Goal: Task Accomplishment & Management: Use online tool/utility

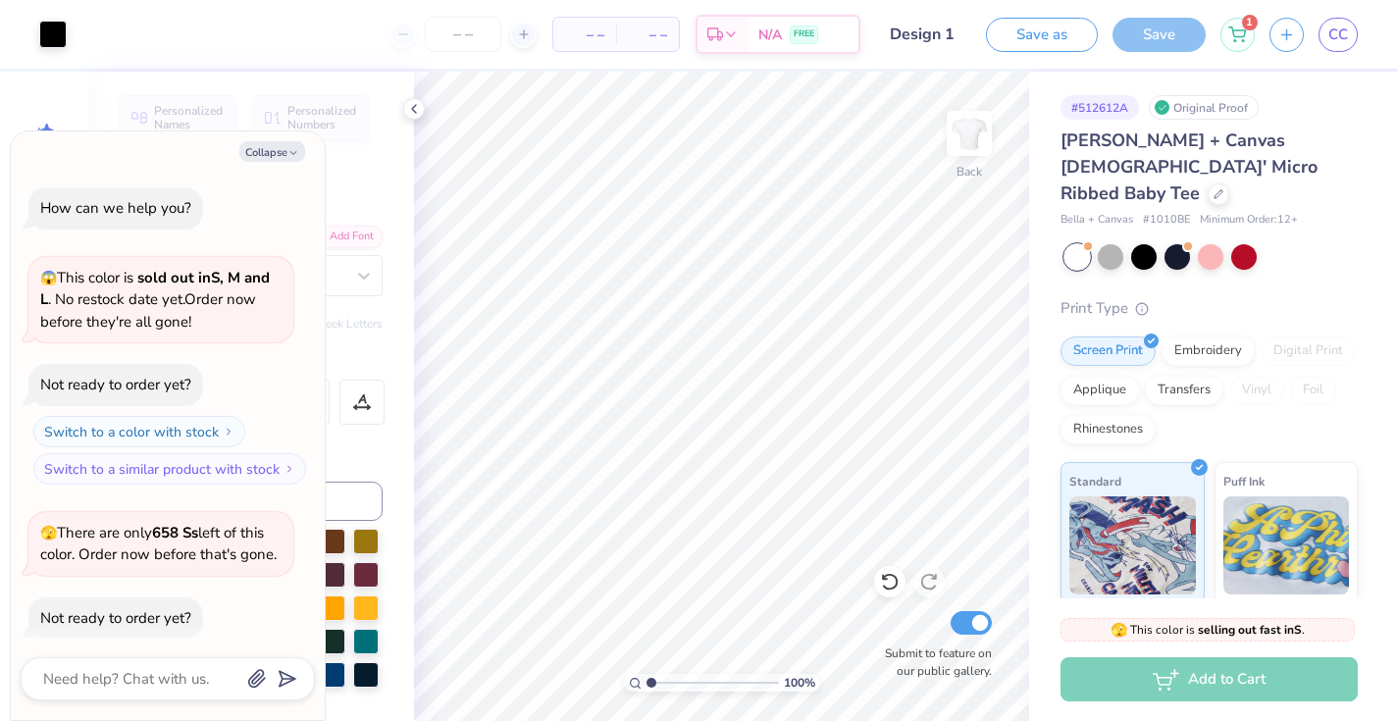
scroll to position [1330, 0]
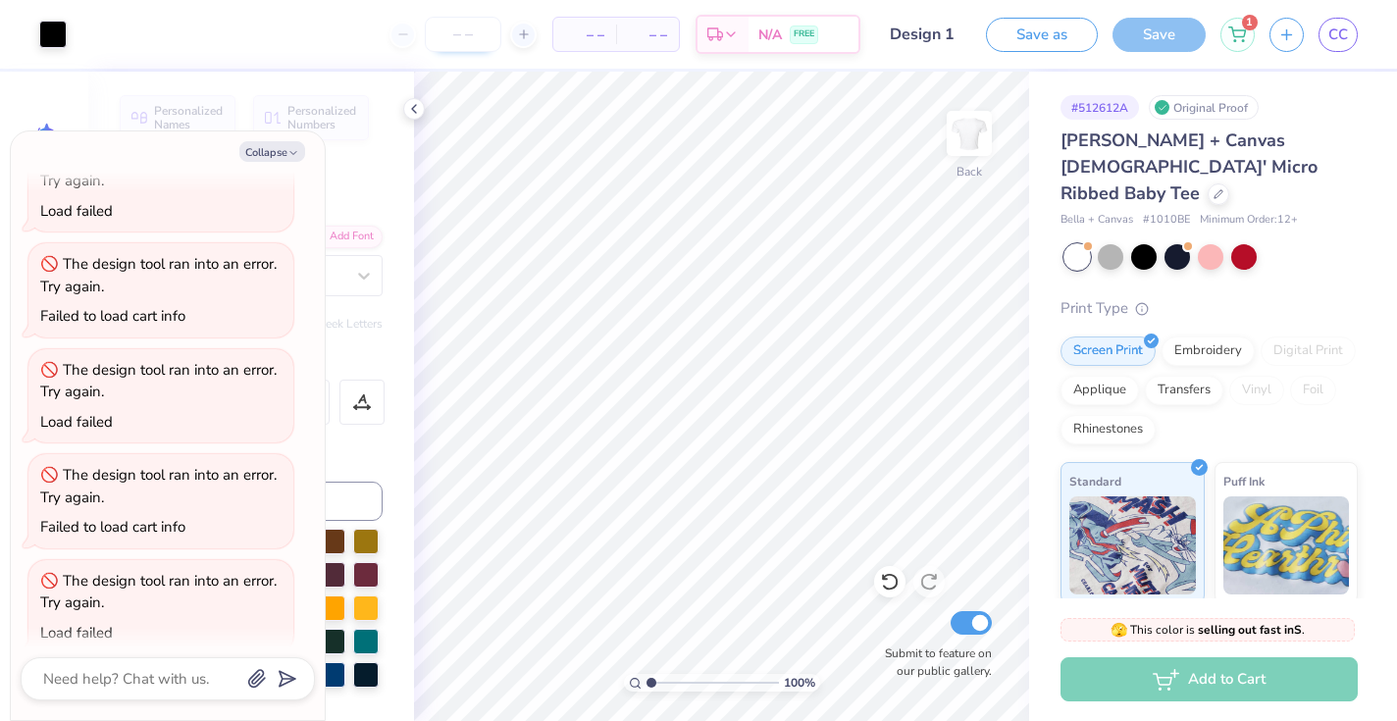
click at [458, 42] on input "number" at bounding box center [463, 34] width 77 height 35
type input "5"
type input "4"
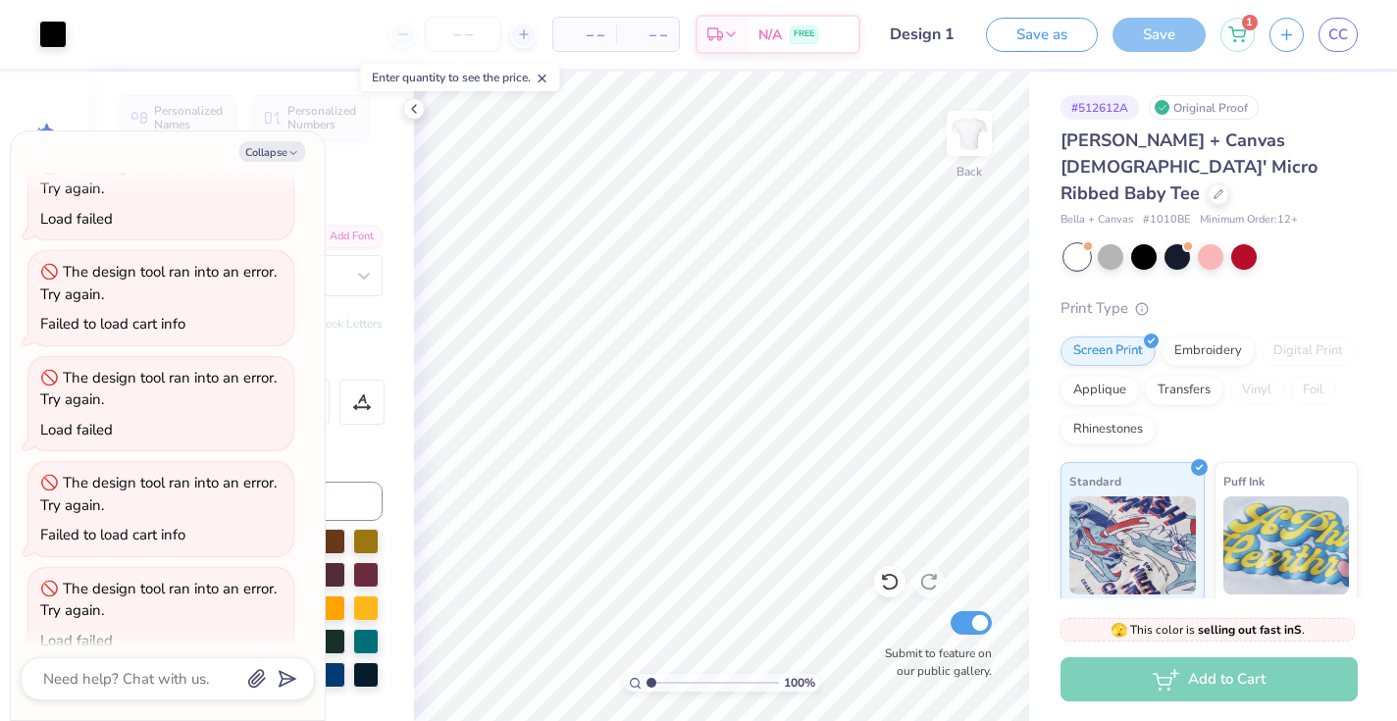
scroll to position [1318, 0]
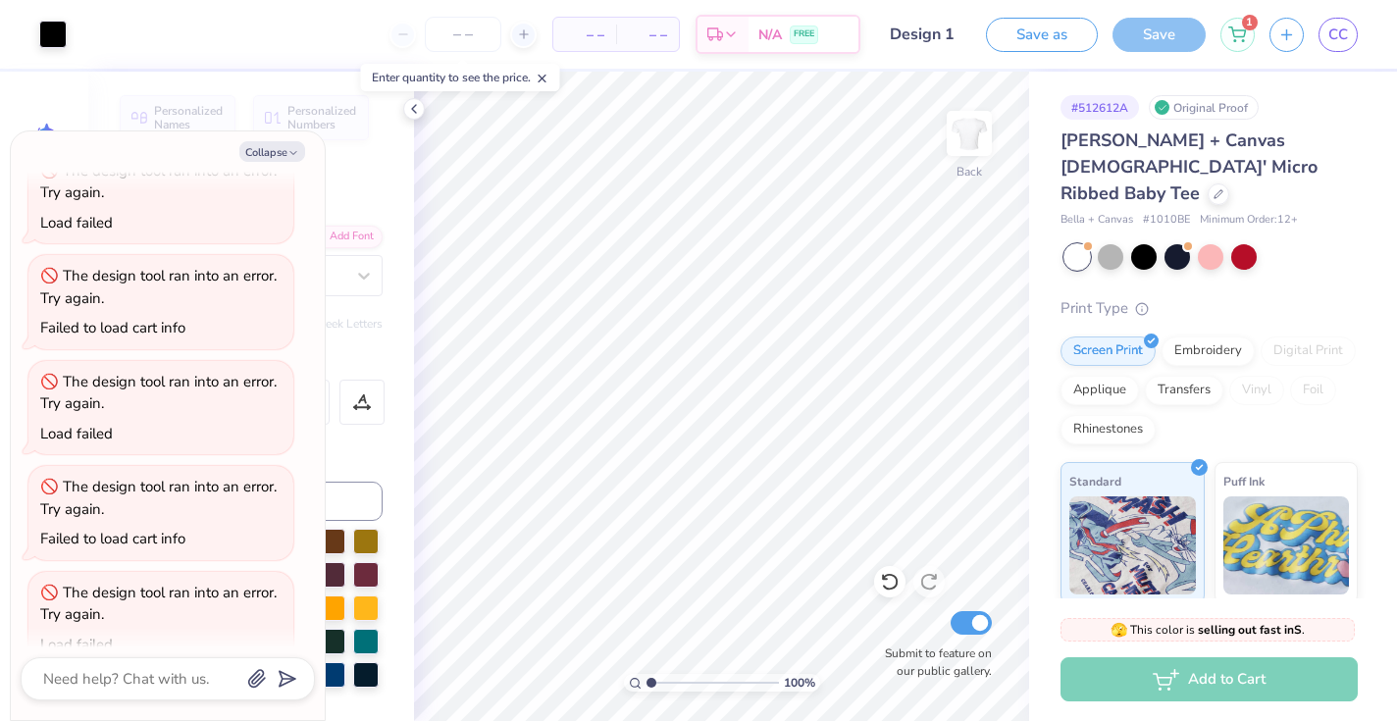
click at [599, 33] on span "– –" at bounding box center [584, 35] width 39 height 21
click at [466, 34] on input "number" at bounding box center [463, 34] width 77 height 35
type input "5"
type input "4"
click at [780, 38] on span "[DATE] - [DATE]" at bounding box center [760, 37] width 106 height 21
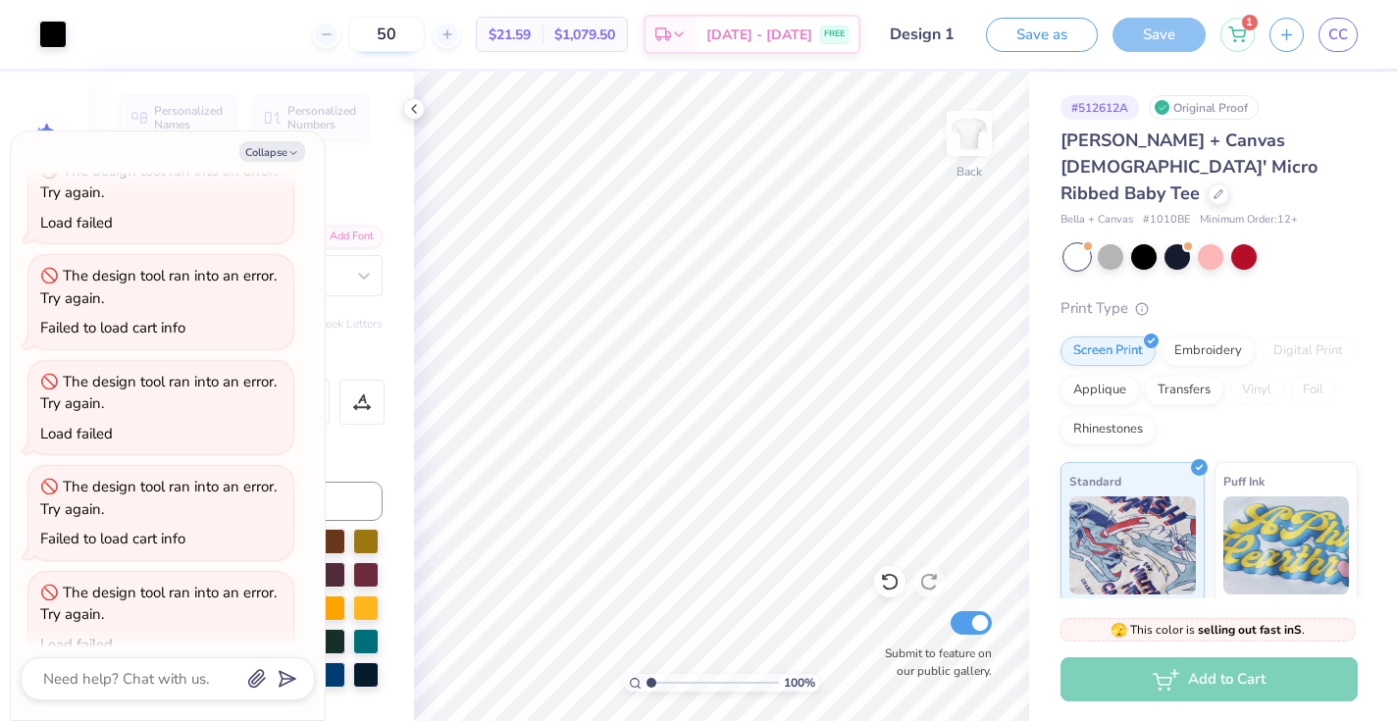
click at [425, 35] on input "50" at bounding box center [386, 34] width 77 height 35
type input "5"
type input "31"
type textarea "x"
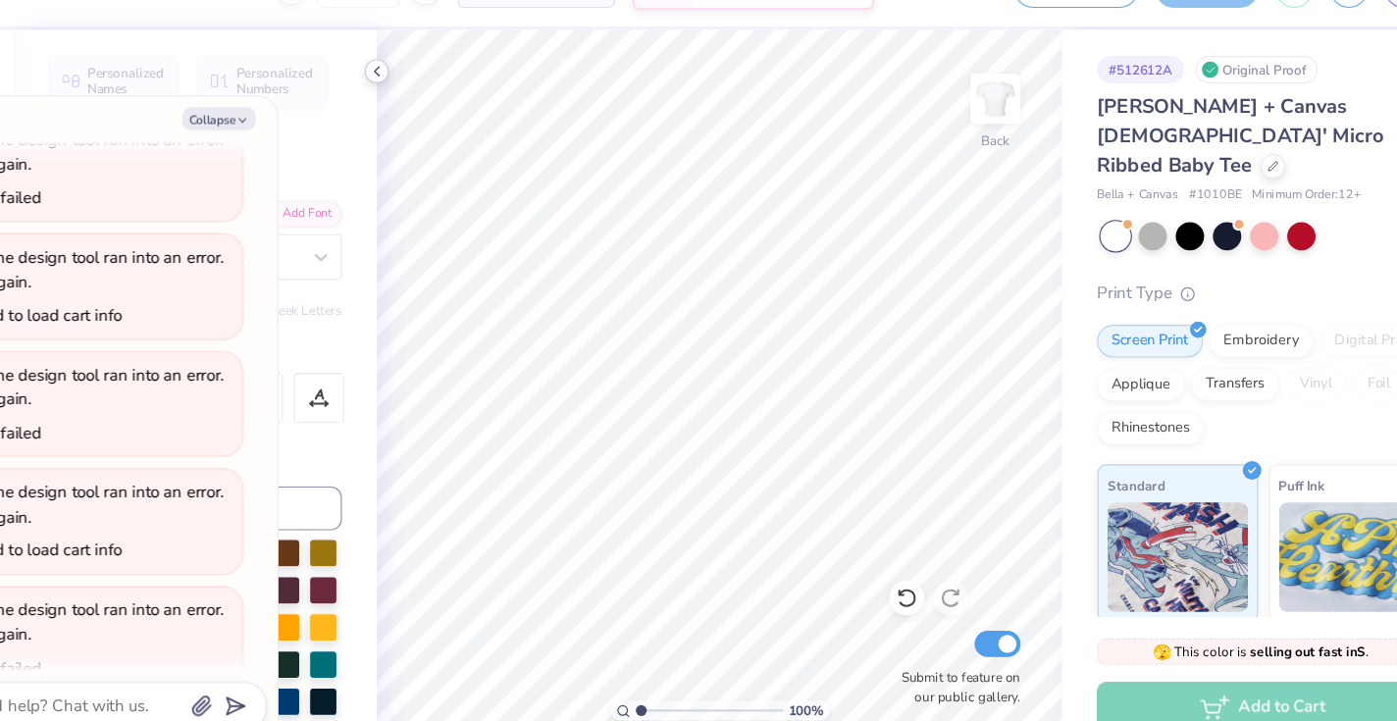
type input "31"
click at [412, 105] on polyline at bounding box center [414, 109] width 4 height 8
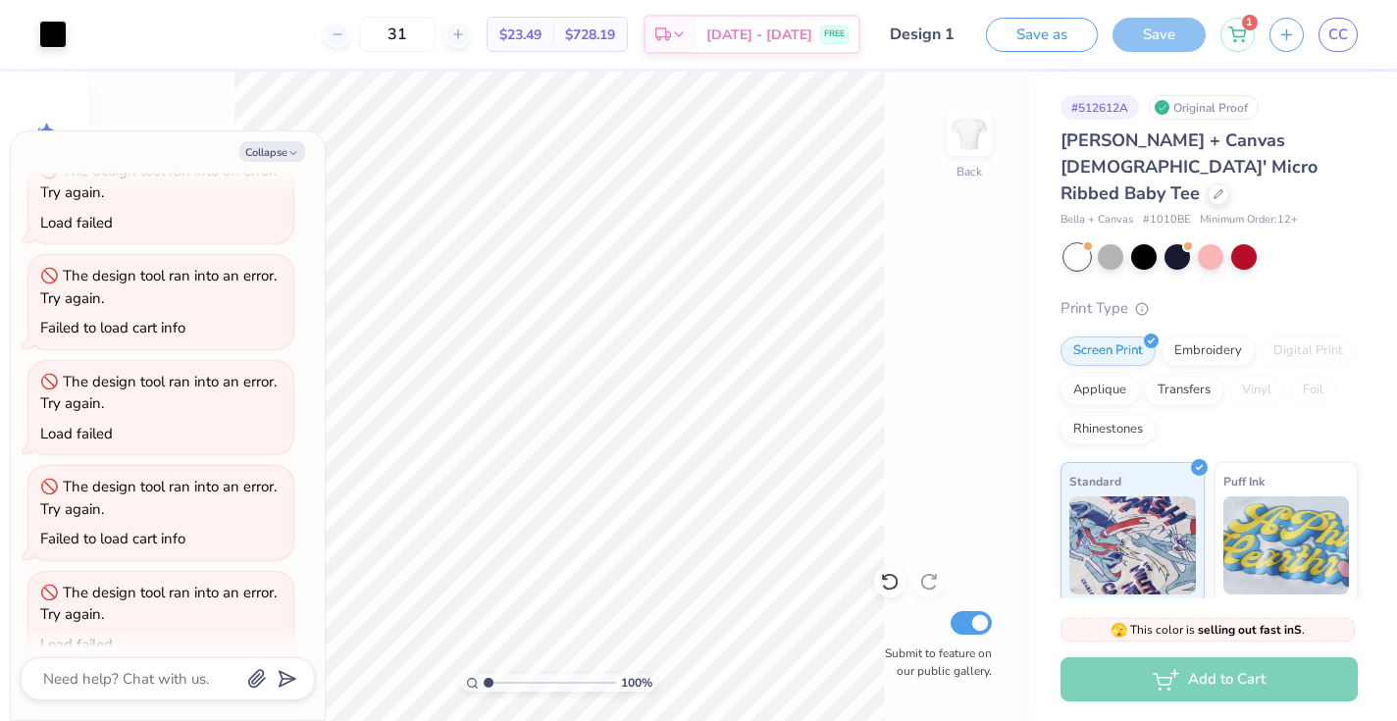
click at [158, 95] on div "100 % Back Submit to feature on our public gallery." at bounding box center [558, 397] width 941 height 650
click at [293, 154] on polyline "button" at bounding box center [293, 153] width 6 height 3
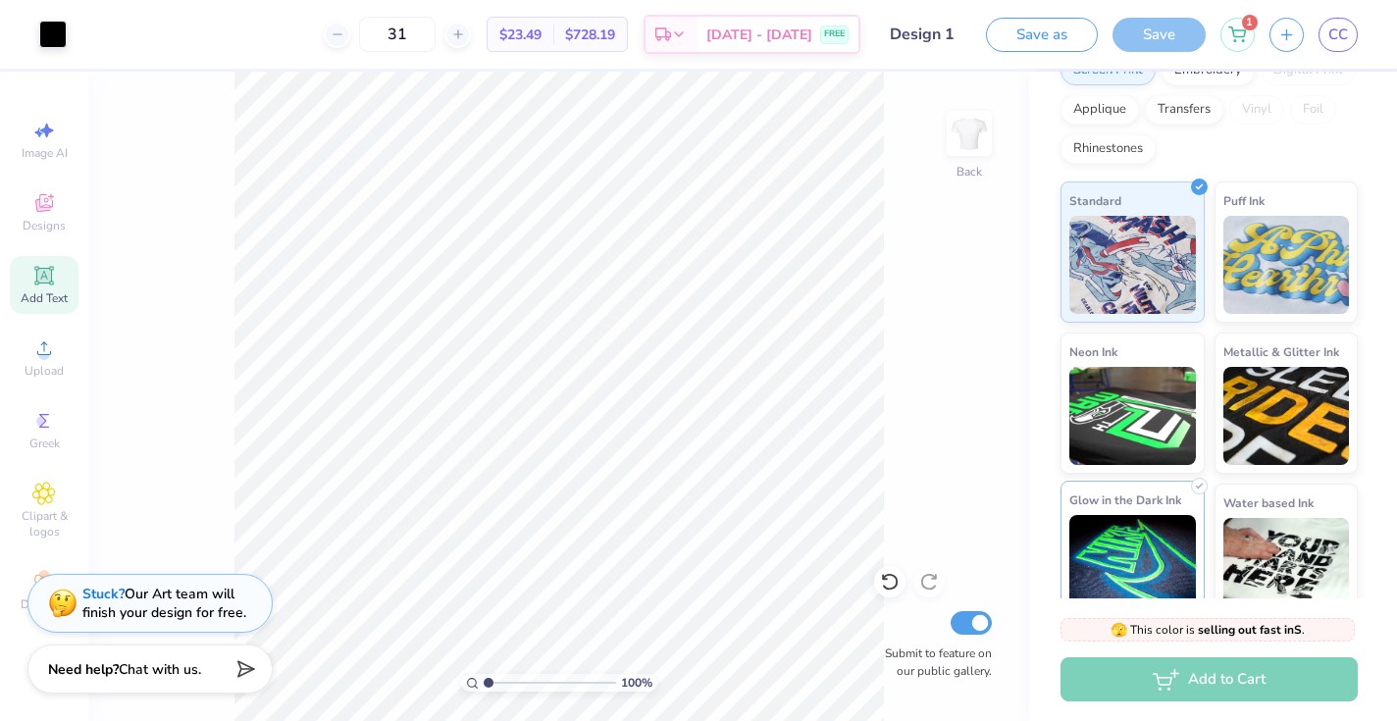
scroll to position [280, 0]
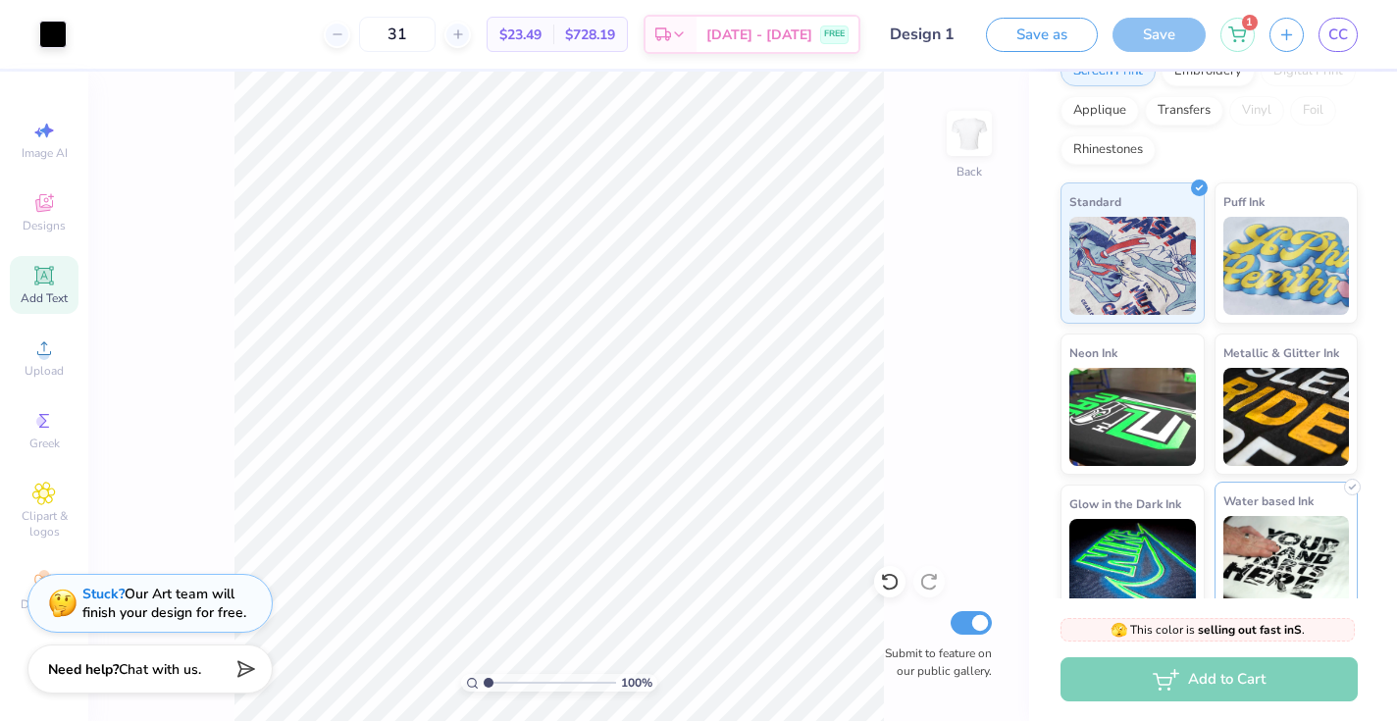
click at [1315, 525] on img at bounding box center [1287, 565] width 127 height 98
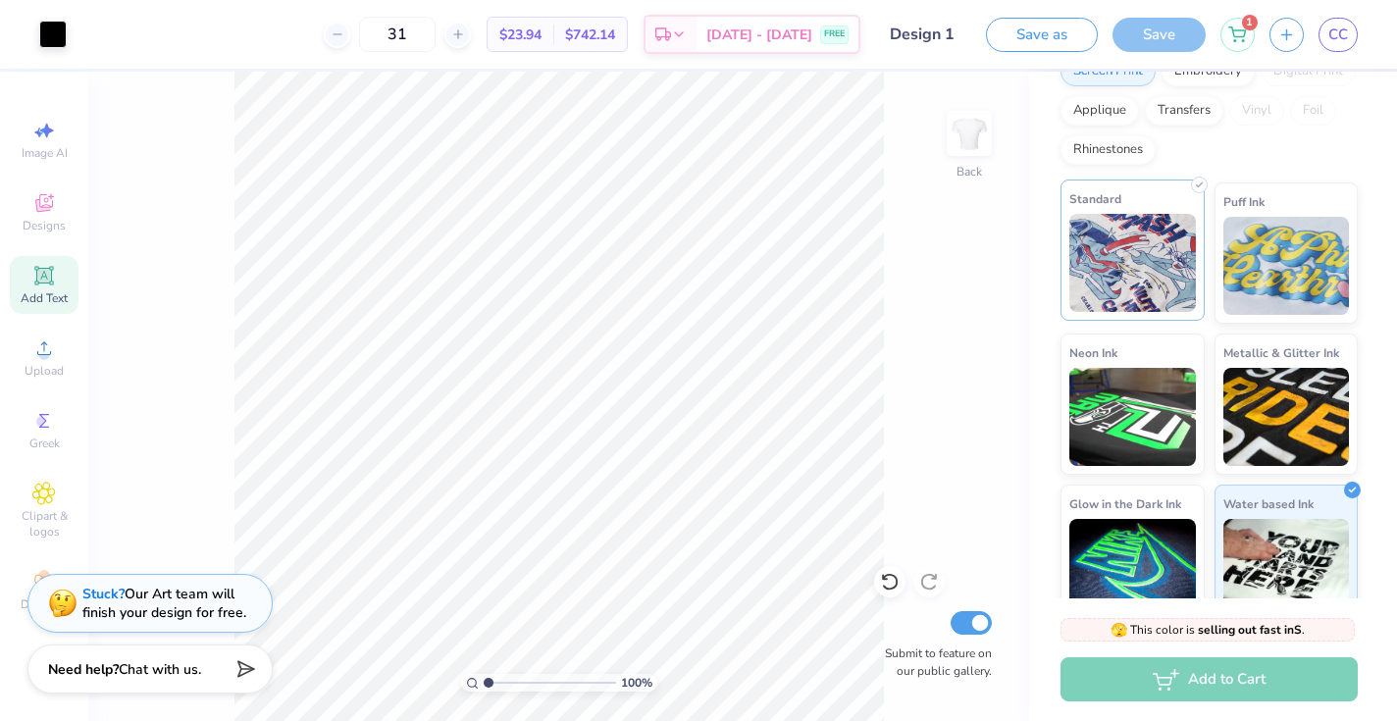
click at [1146, 237] on img at bounding box center [1133, 263] width 127 height 98
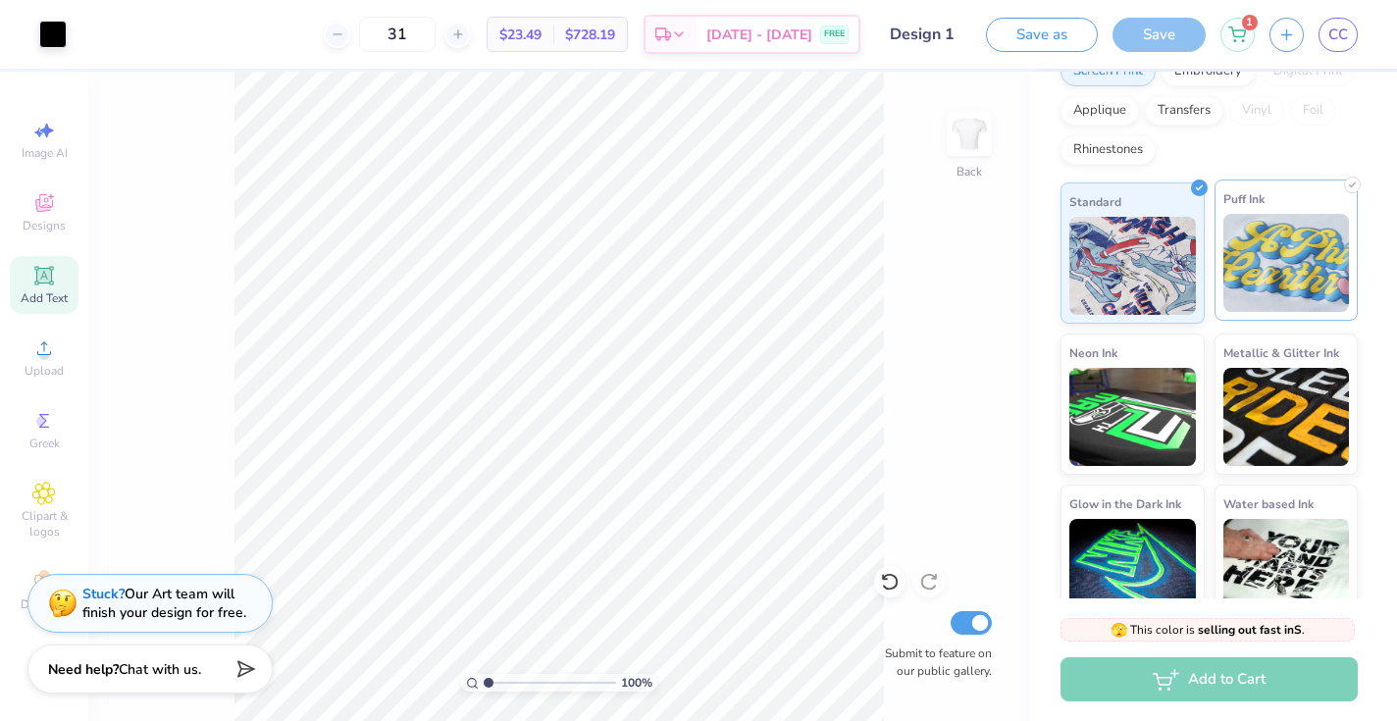
click at [1282, 248] on img at bounding box center [1287, 263] width 127 height 98
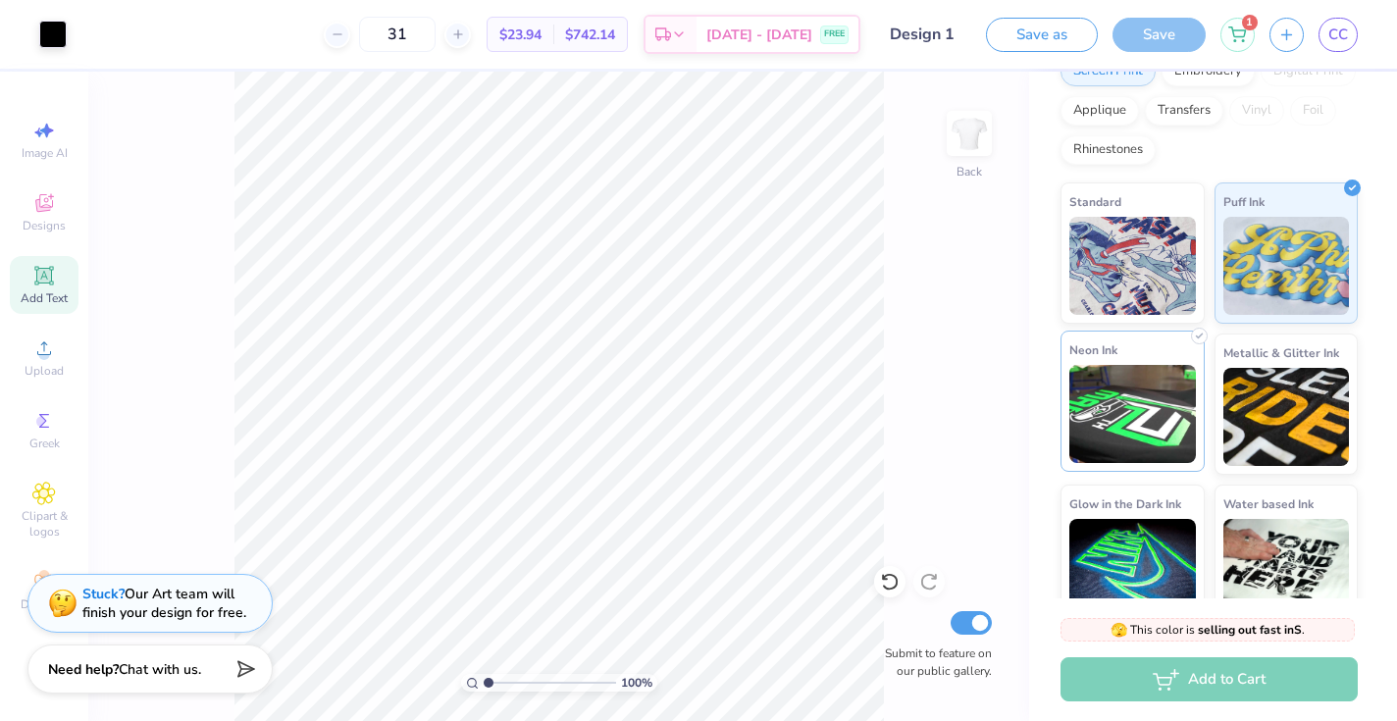
click at [1111, 395] on img at bounding box center [1133, 414] width 127 height 98
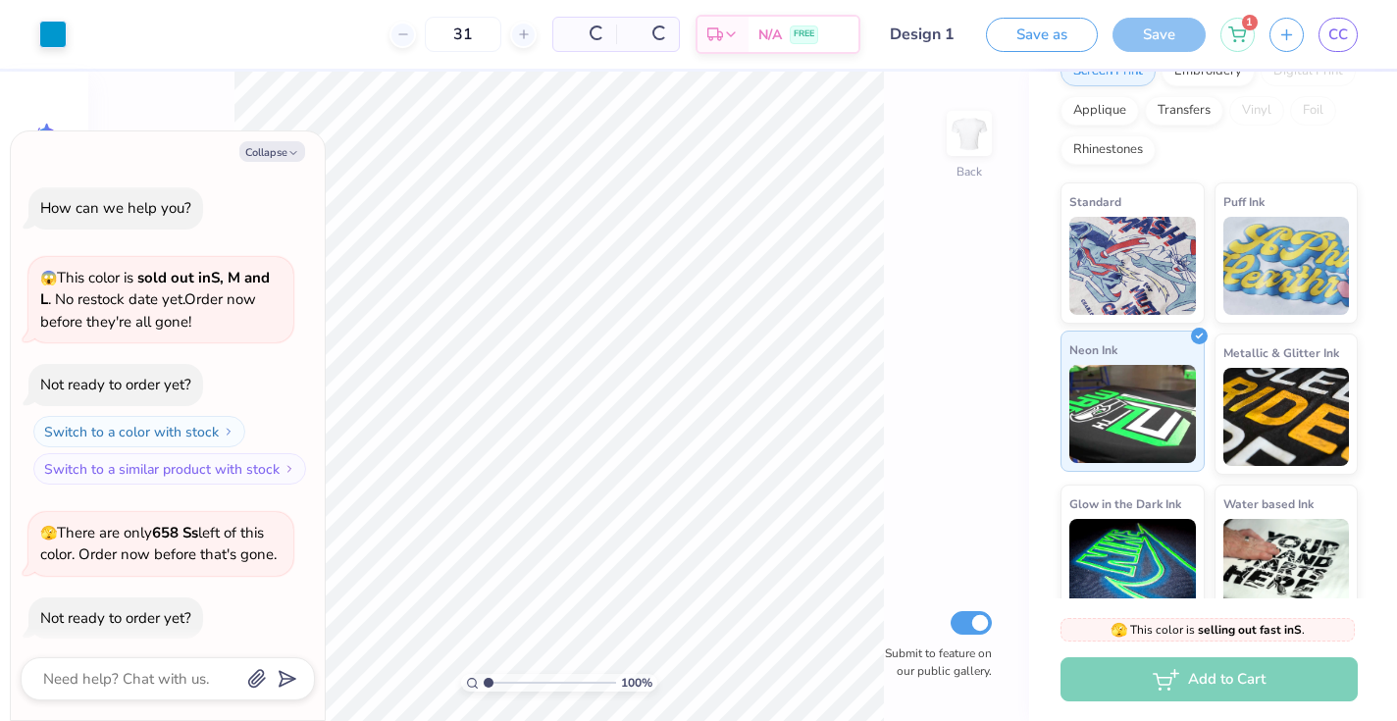
scroll to position [1447, 0]
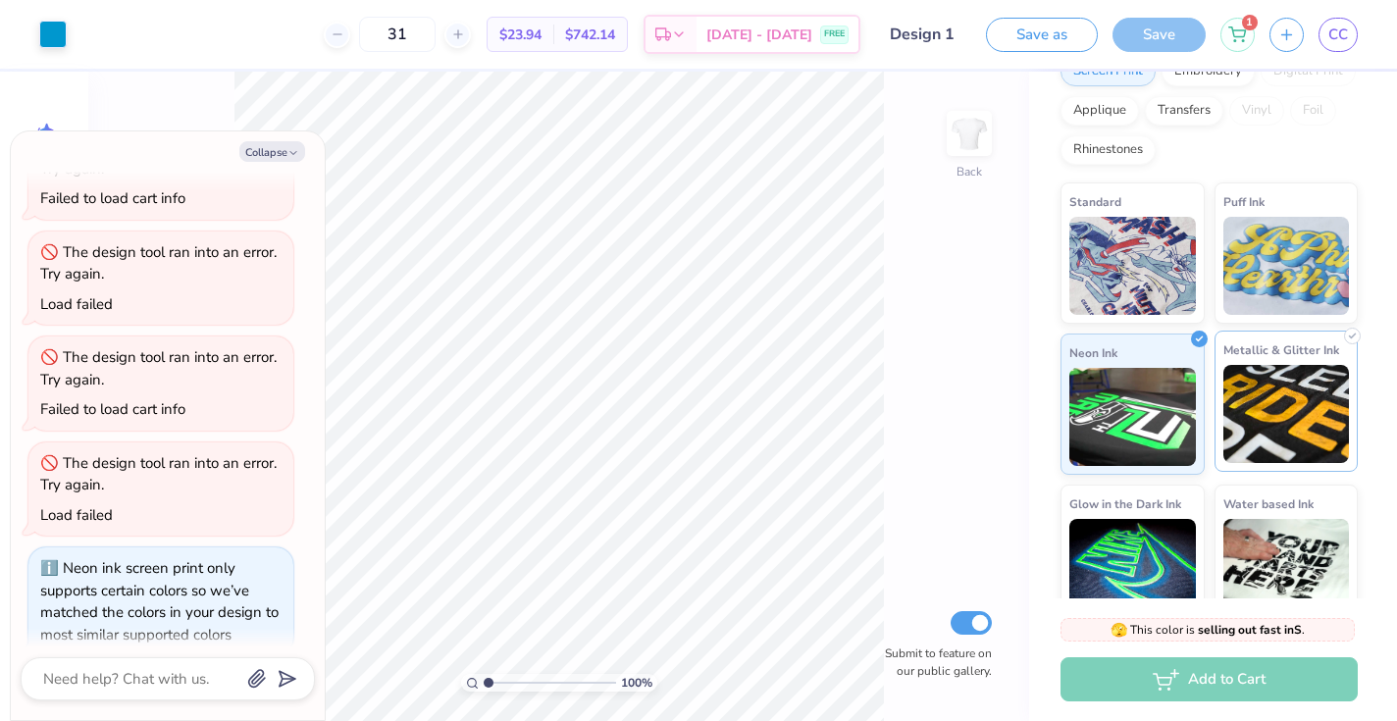
click at [1311, 381] on img at bounding box center [1287, 414] width 127 height 98
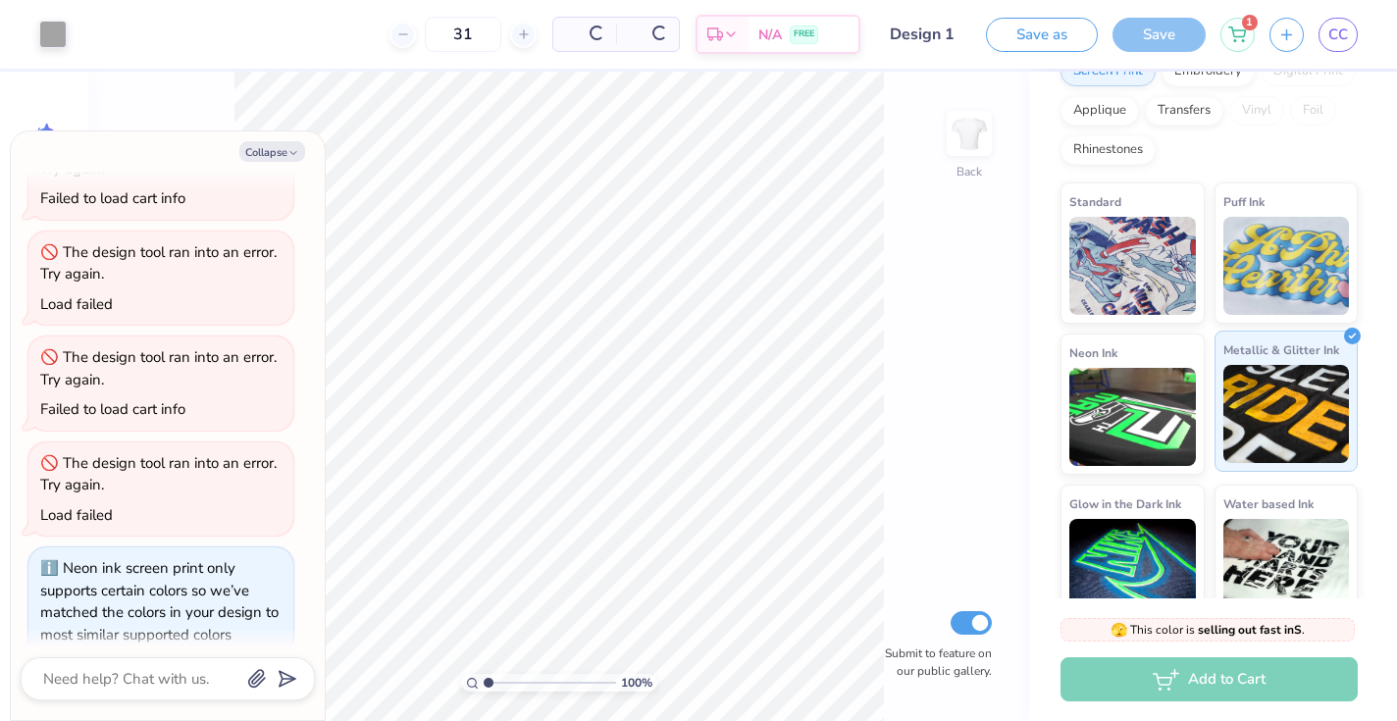
scroll to position [1587, 0]
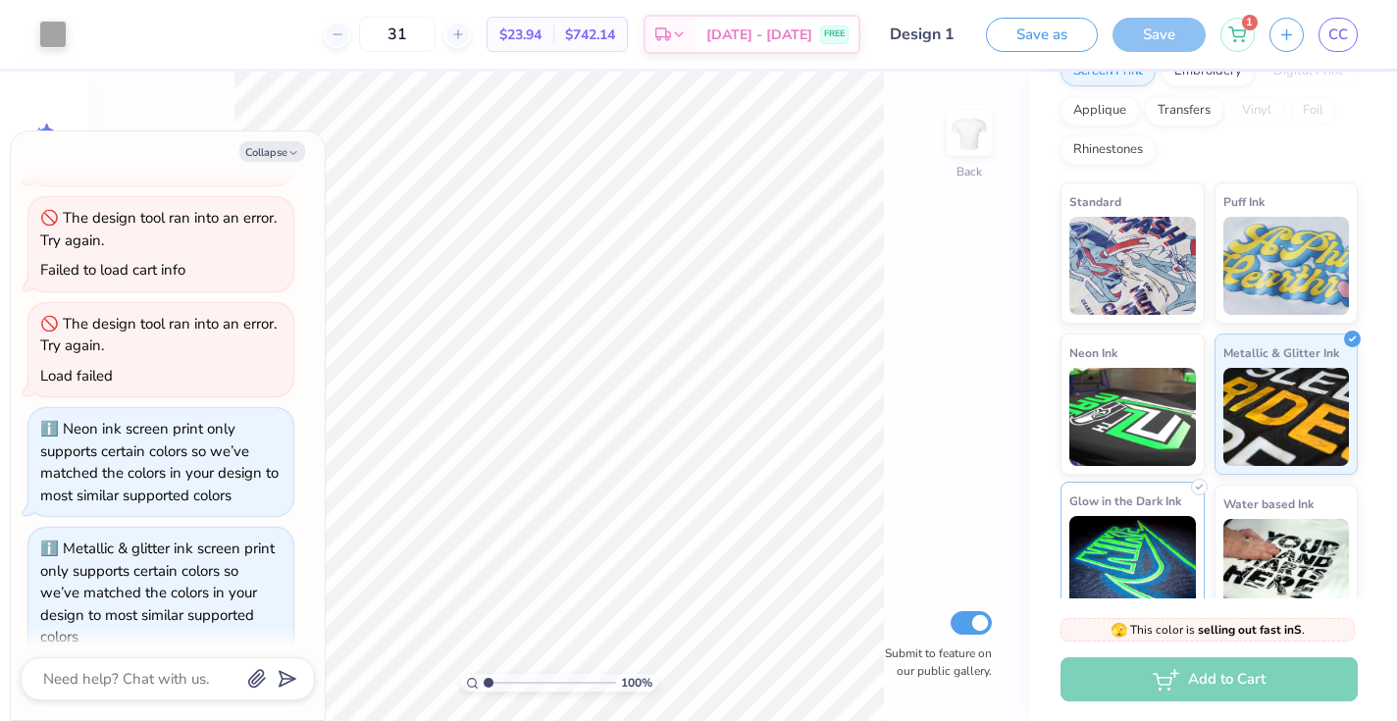
click at [1121, 518] on img at bounding box center [1133, 565] width 127 height 98
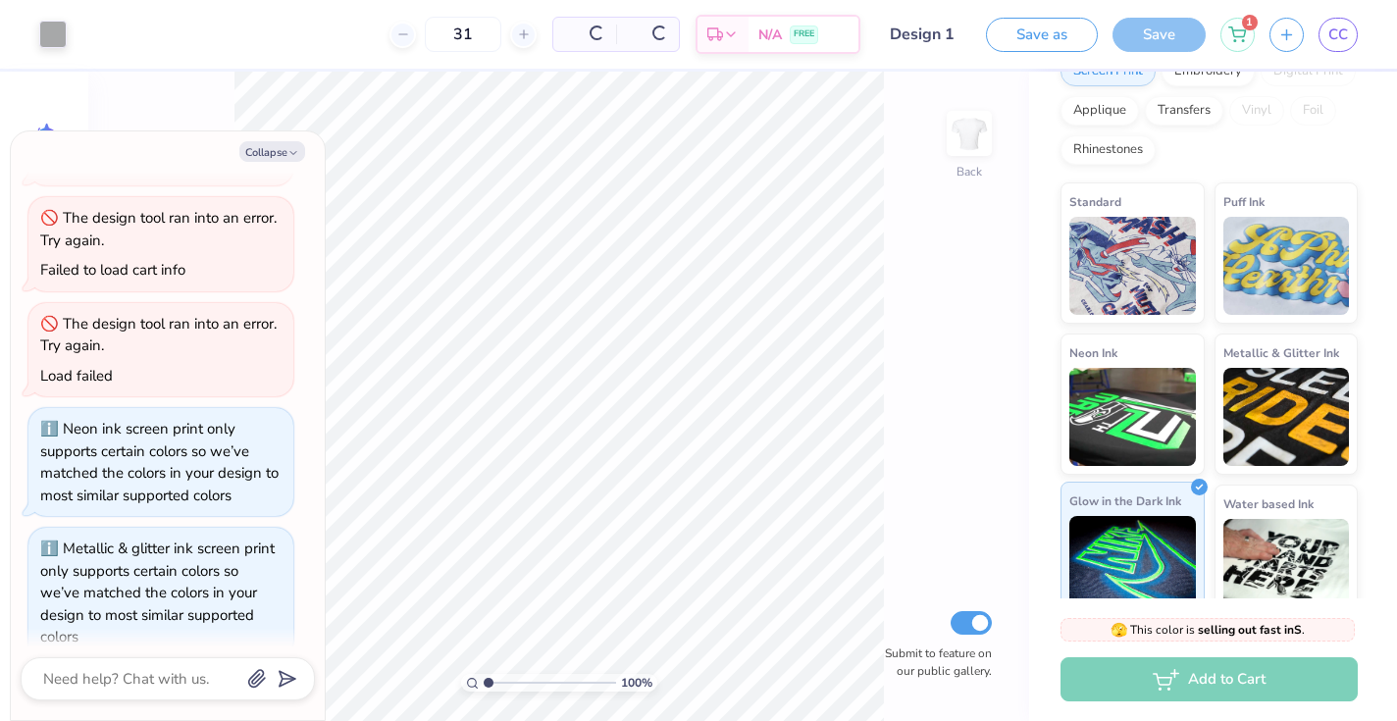
scroll to position [1726, 0]
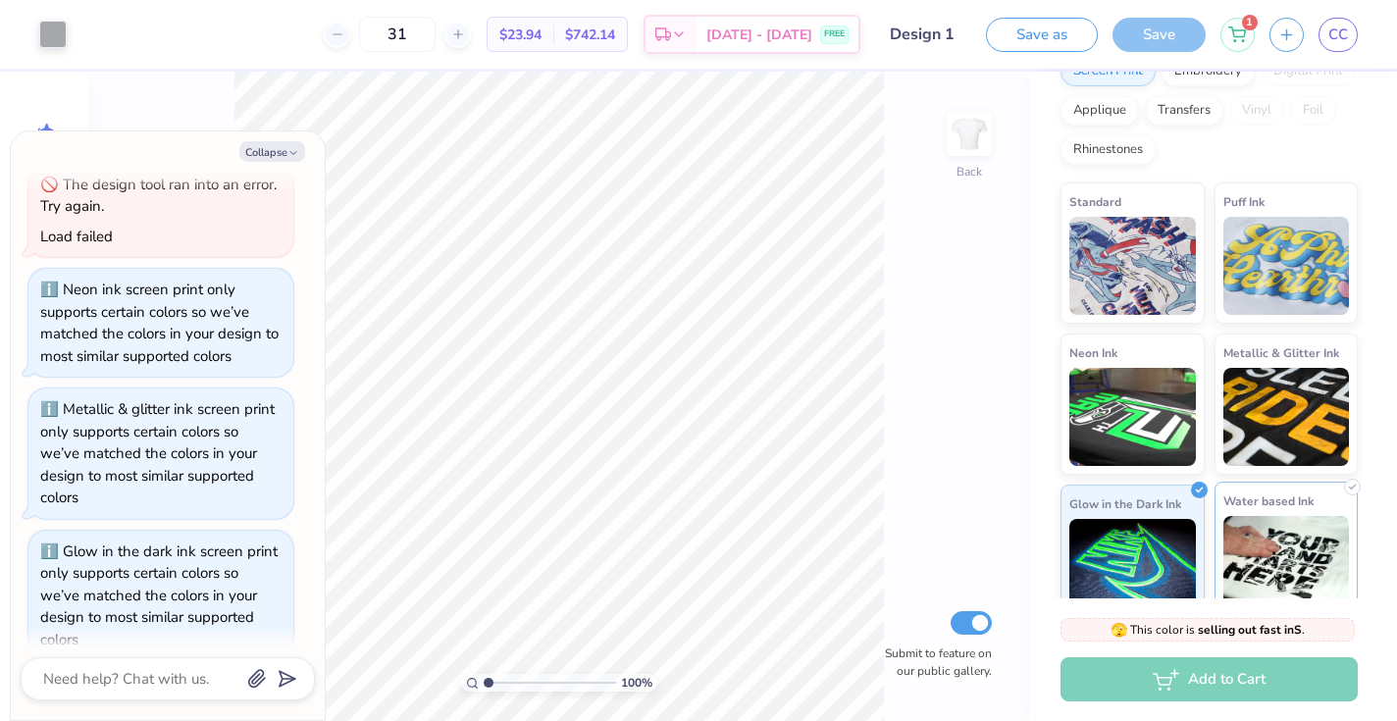
click at [1287, 517] on img at bounding box center [1287, 565] width 127 height 98
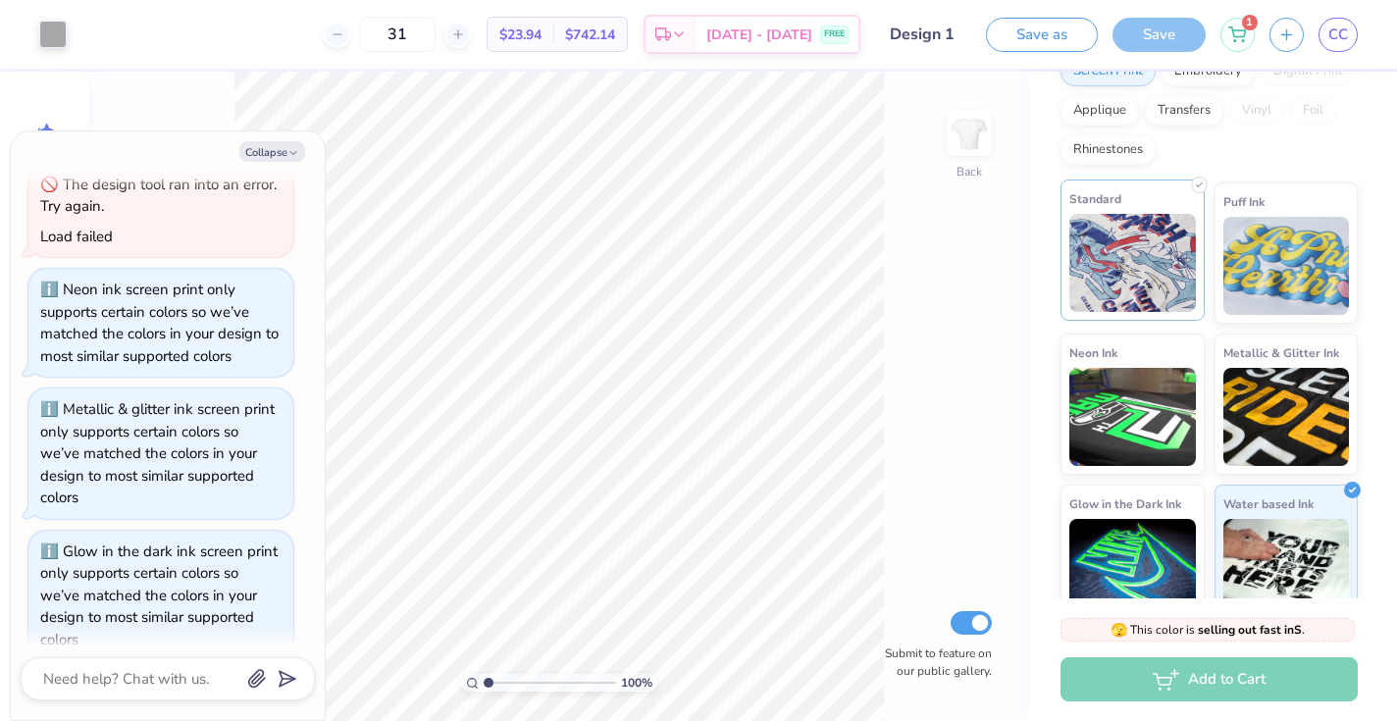
click at [1153, 244] on img at bounding box center [1133, 263] width 127 height 98
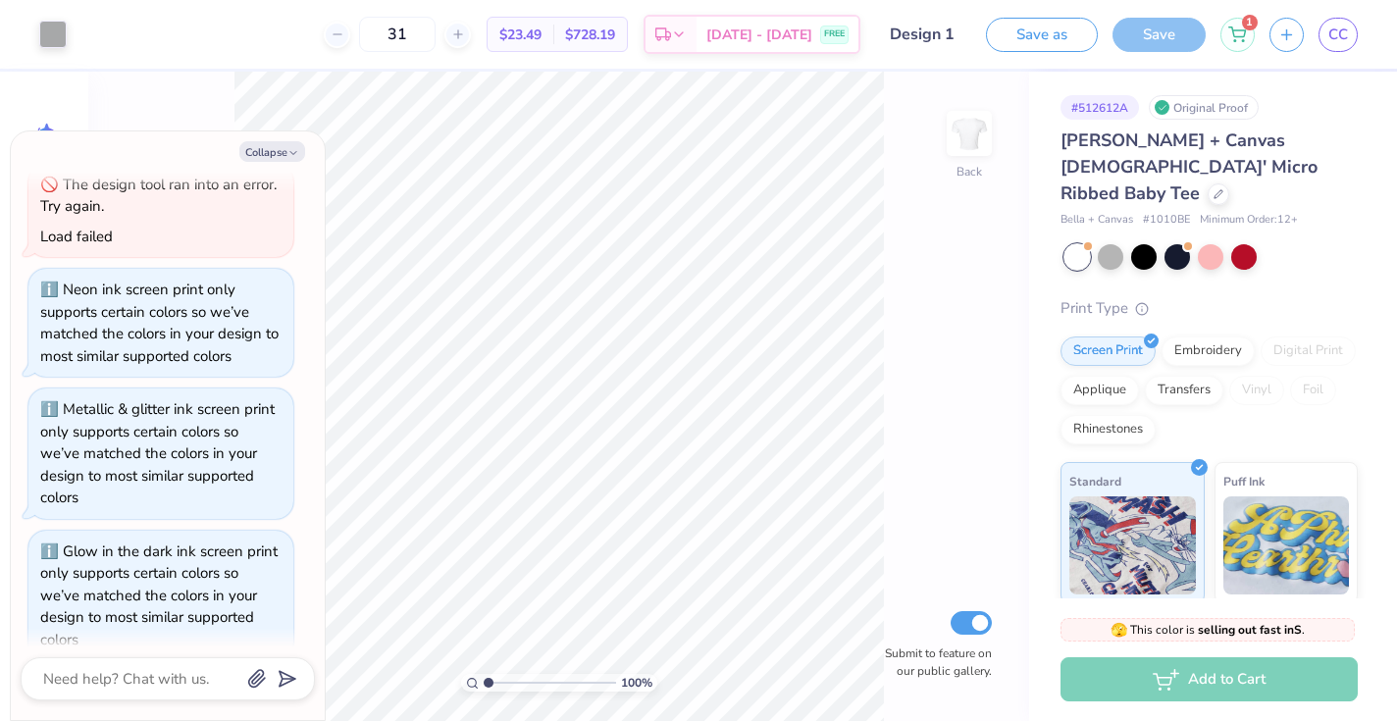
scroll to position [0, 0]
click at [288, 147] on icon "button" at bounding box center [294, 153] width 12 height 12
type textarea "x"
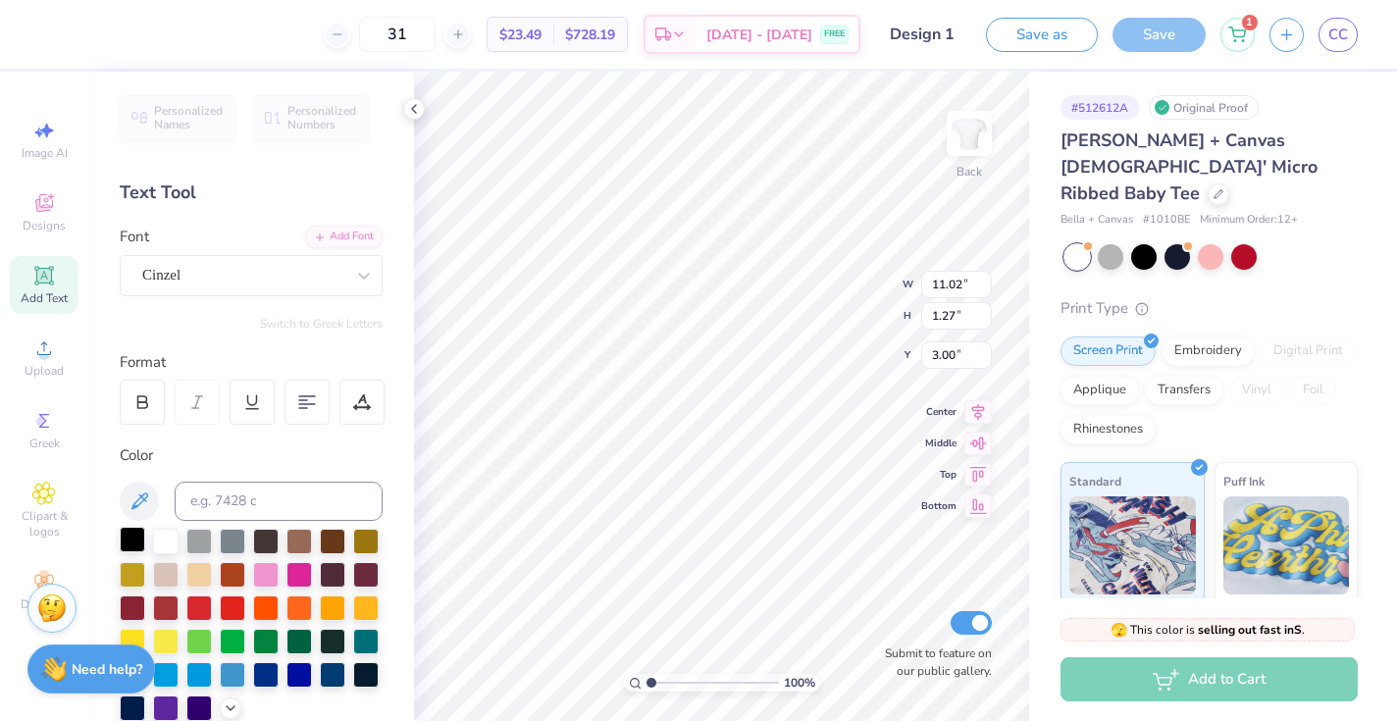
click at [135, 542] on div at bounding box center [133, 540] width 26 height 26
click at [412, 456] on div "Personalized Names Personalized Numbers Text Tool Add Font Font Cinzel Switch t…" at bounding box center [251, 397] width 326 height 650
click at [136, 545] on div at bounding box center [133, 540] width 26 height 26
click at [417, 116] on icon at bounding box center [414, 109] width 16 height 16
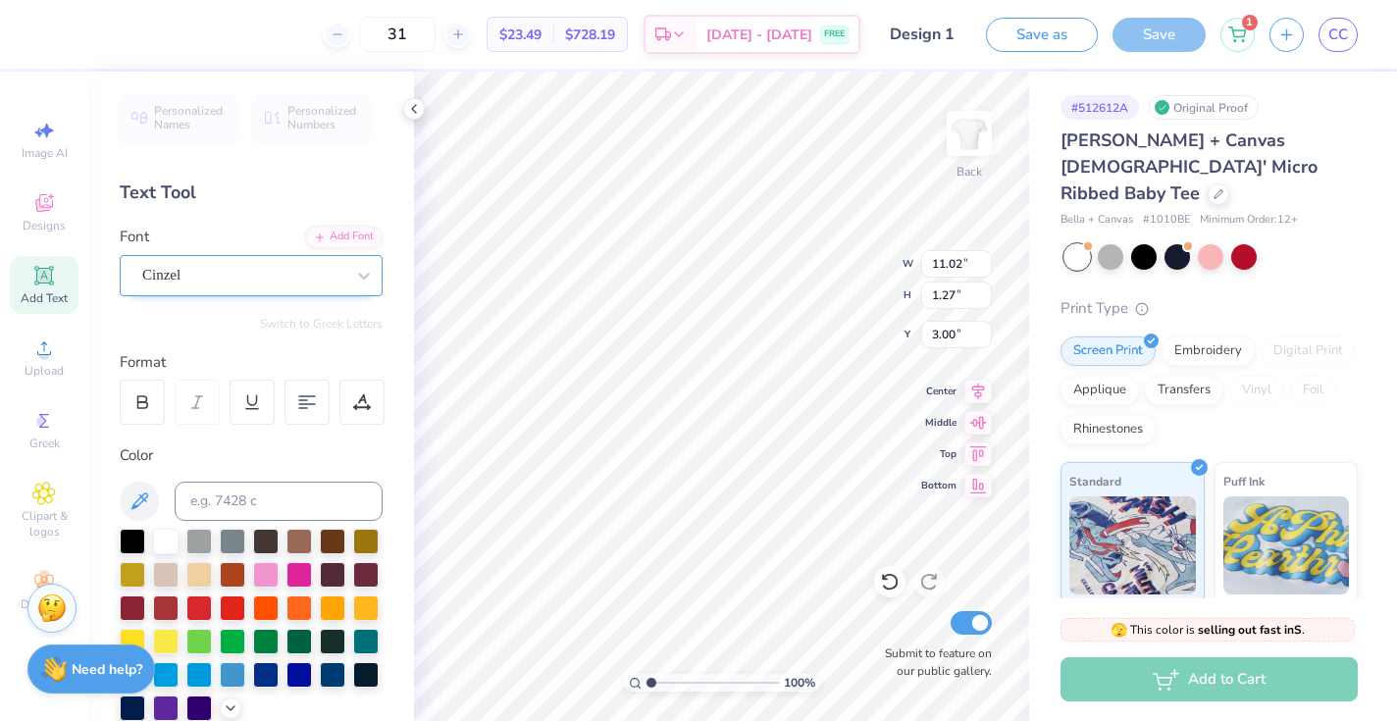
click at [336, 273] on div "Cinzel" at bounding box center [243, 275] width 206 height 30
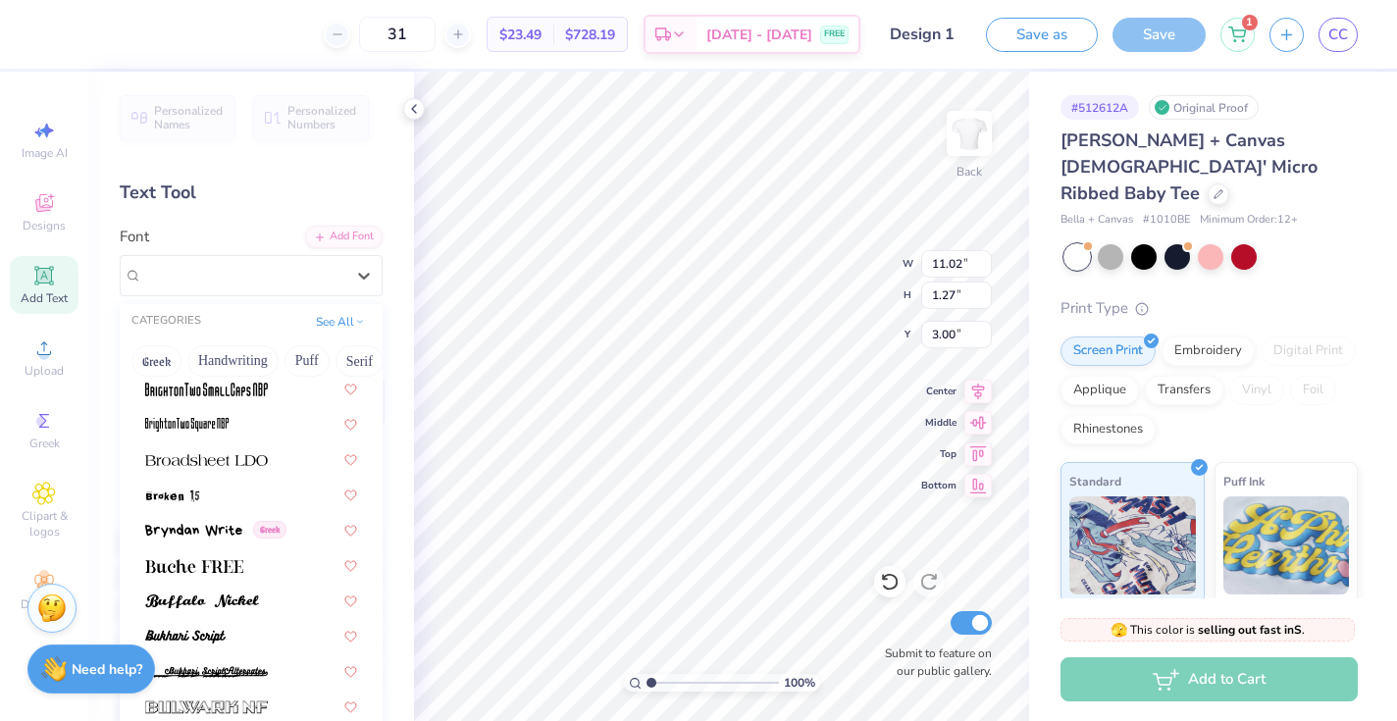
scroll to position [1706, 0]
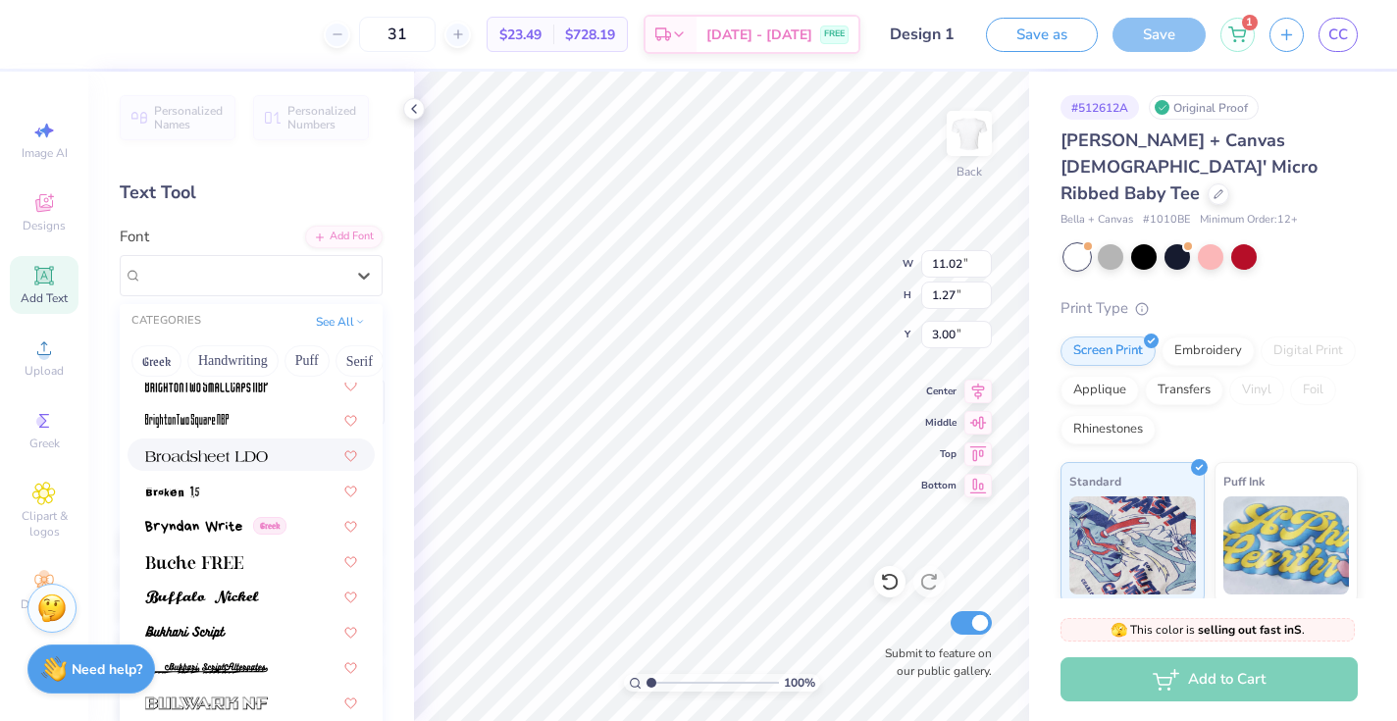
click at [246, 455] on img at bounding box center [206, 456] width 123 height 14
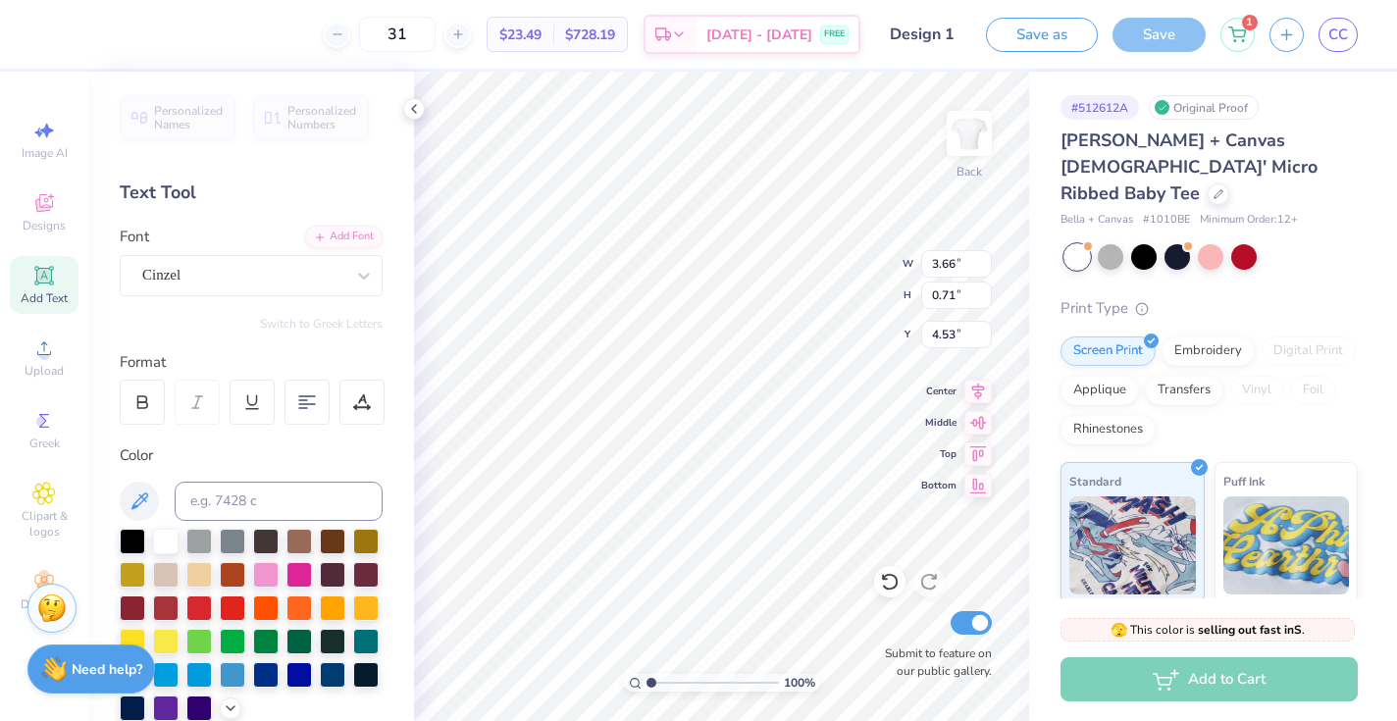
scroll to position [0, 2]
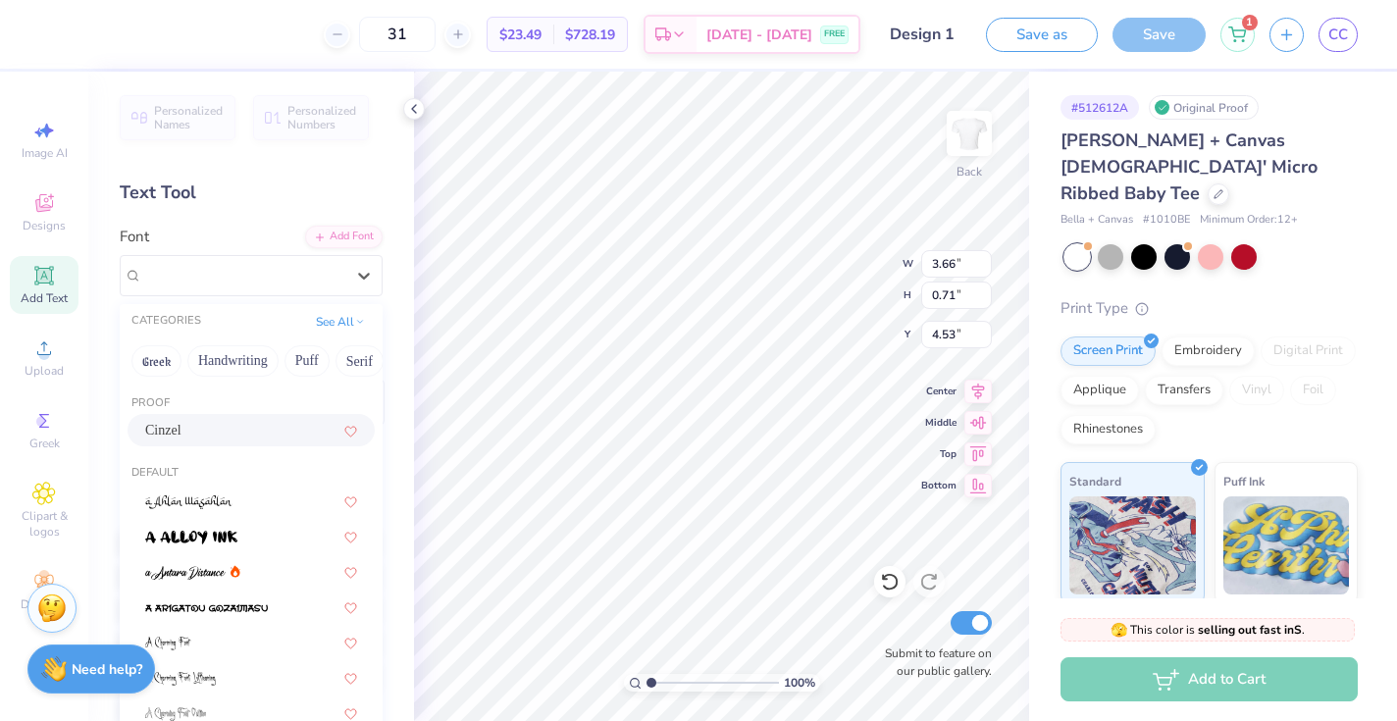
drag, startPoint x: 285, startPoint y: 264, endPoint x: 280, endPoint y: 345, distance: 81.6
click at [285, 264] on div "Cinzel" at bounding box center [243, 275] width 206 height 30
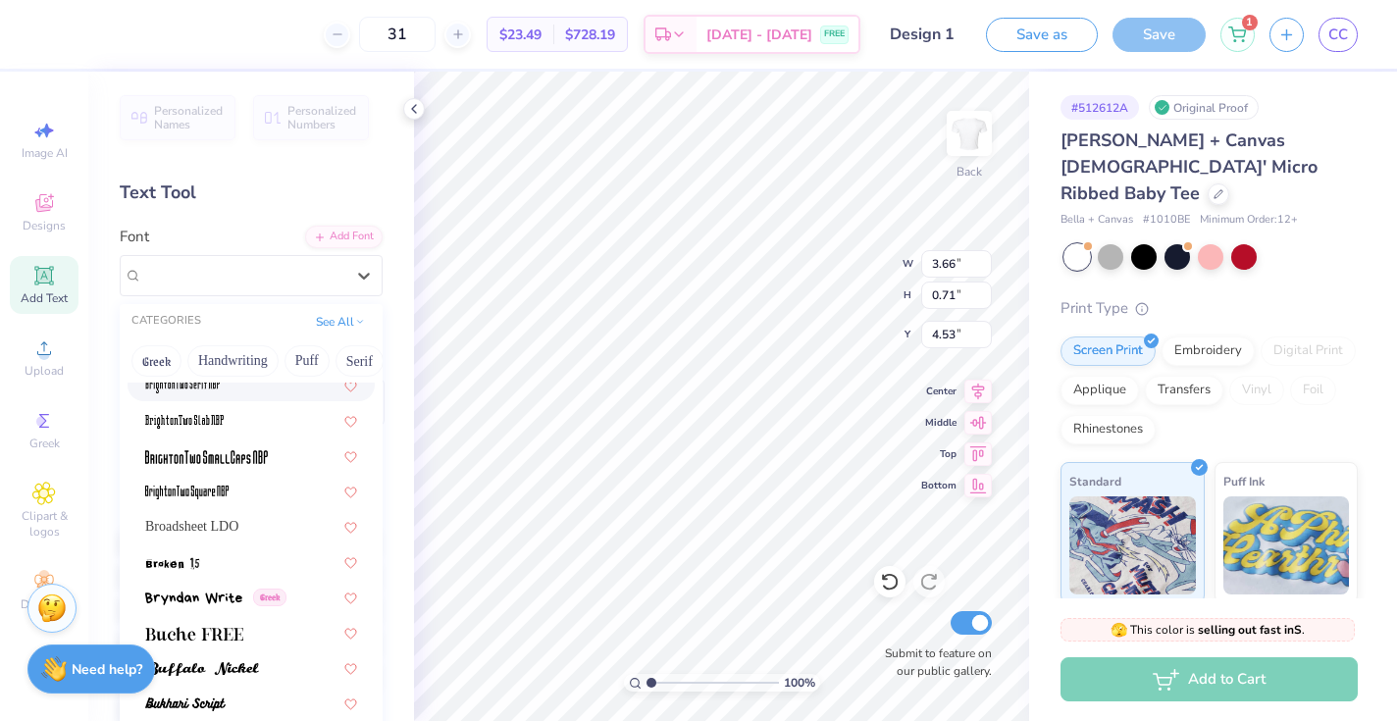
scroll to position [1641, 0]
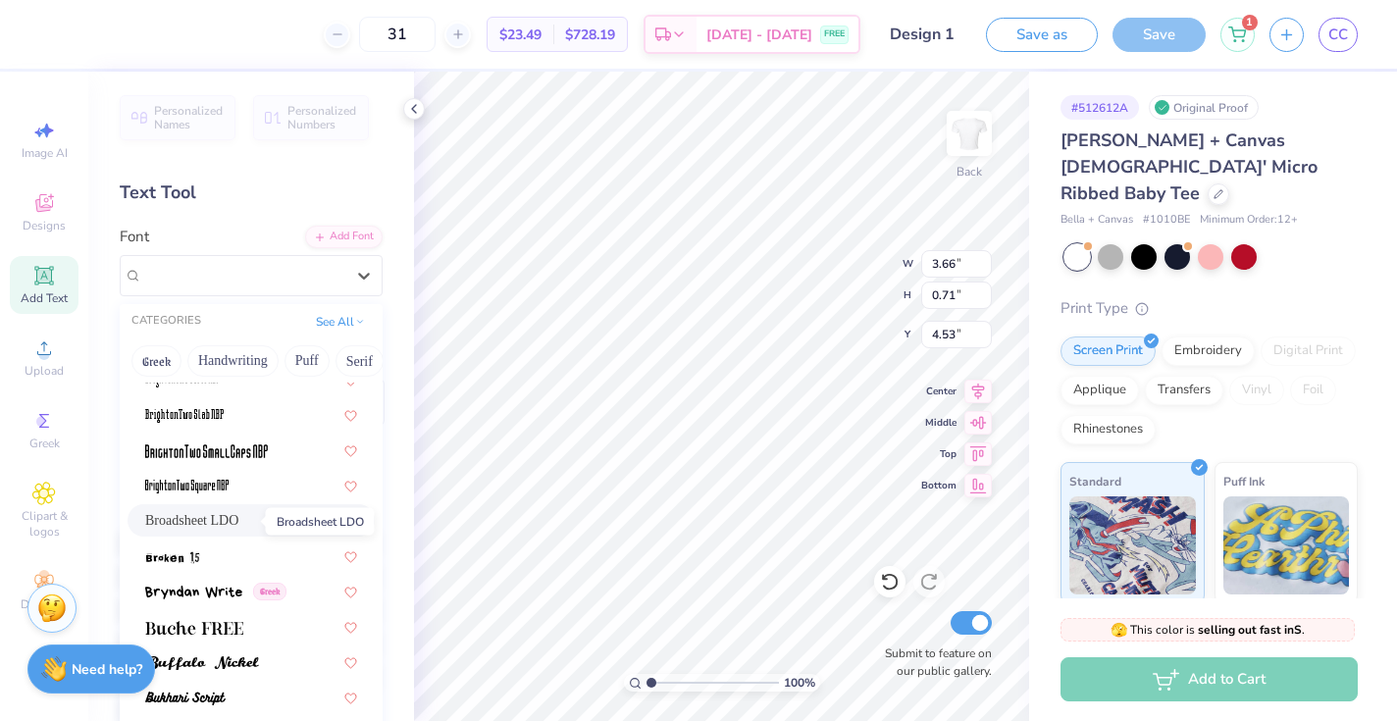
click at [238, 521] on span "Broadsheet LDO" at bounding box center [191, 520] width 93 height 21
